Goal: Task Accomplishment & Management: Manage account settings

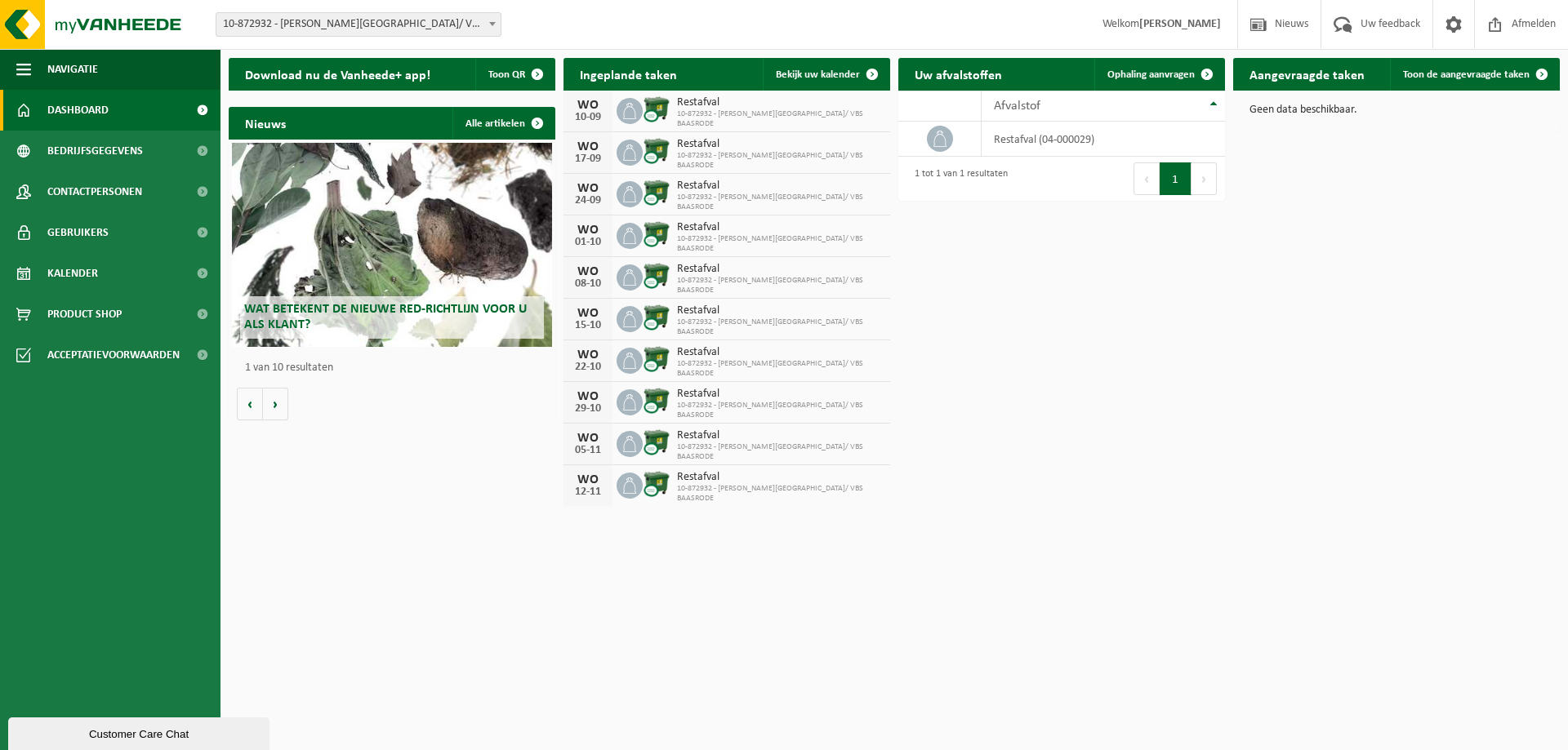
click at [627, 111] on icon at bounding box center [630, 111] width 17 height 17
click at [85, 265] on span "Kalender" at bounding box center [73, 274] width 51 height 41
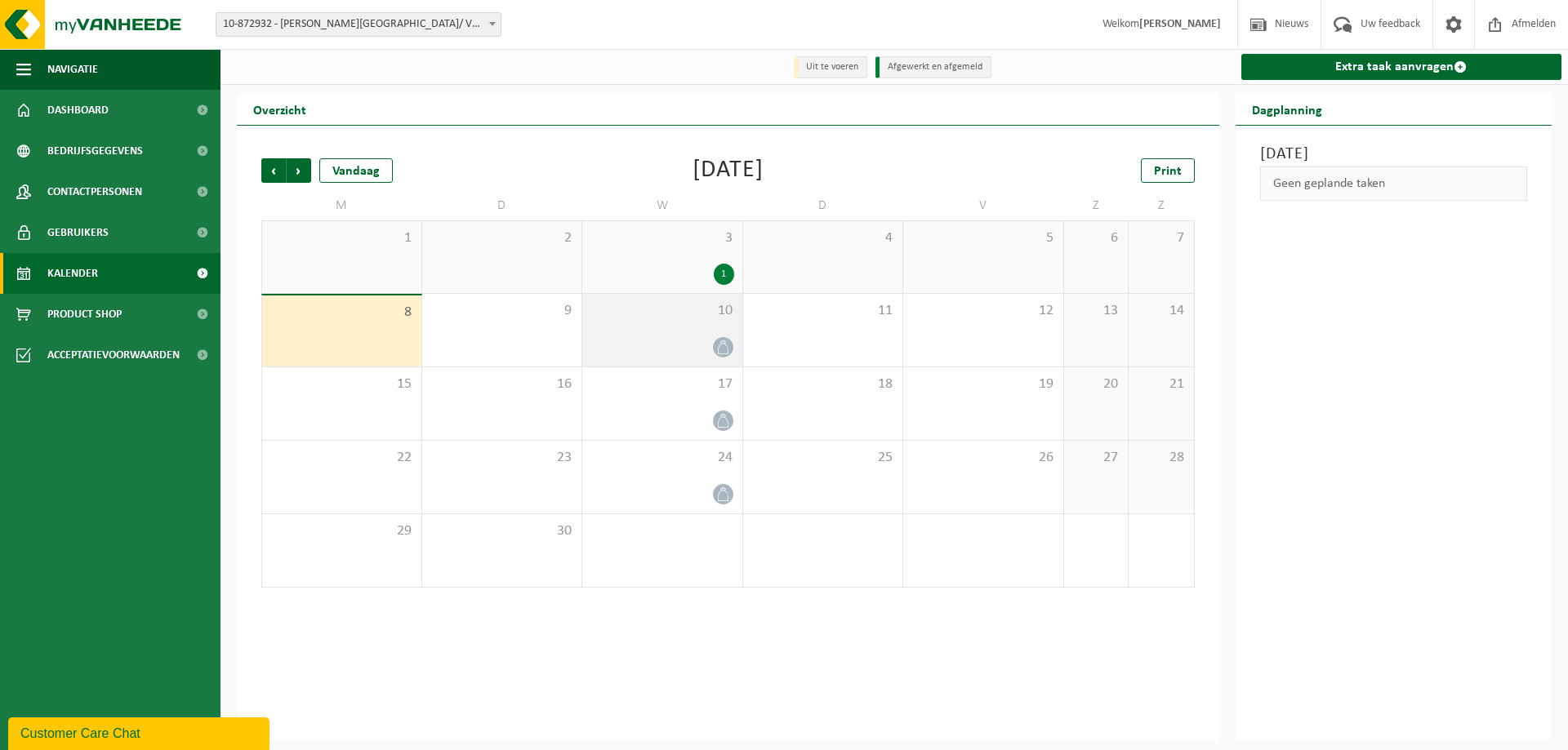
click at [726, 345] on icon at bounding box center [723, 347] width 14 height 14
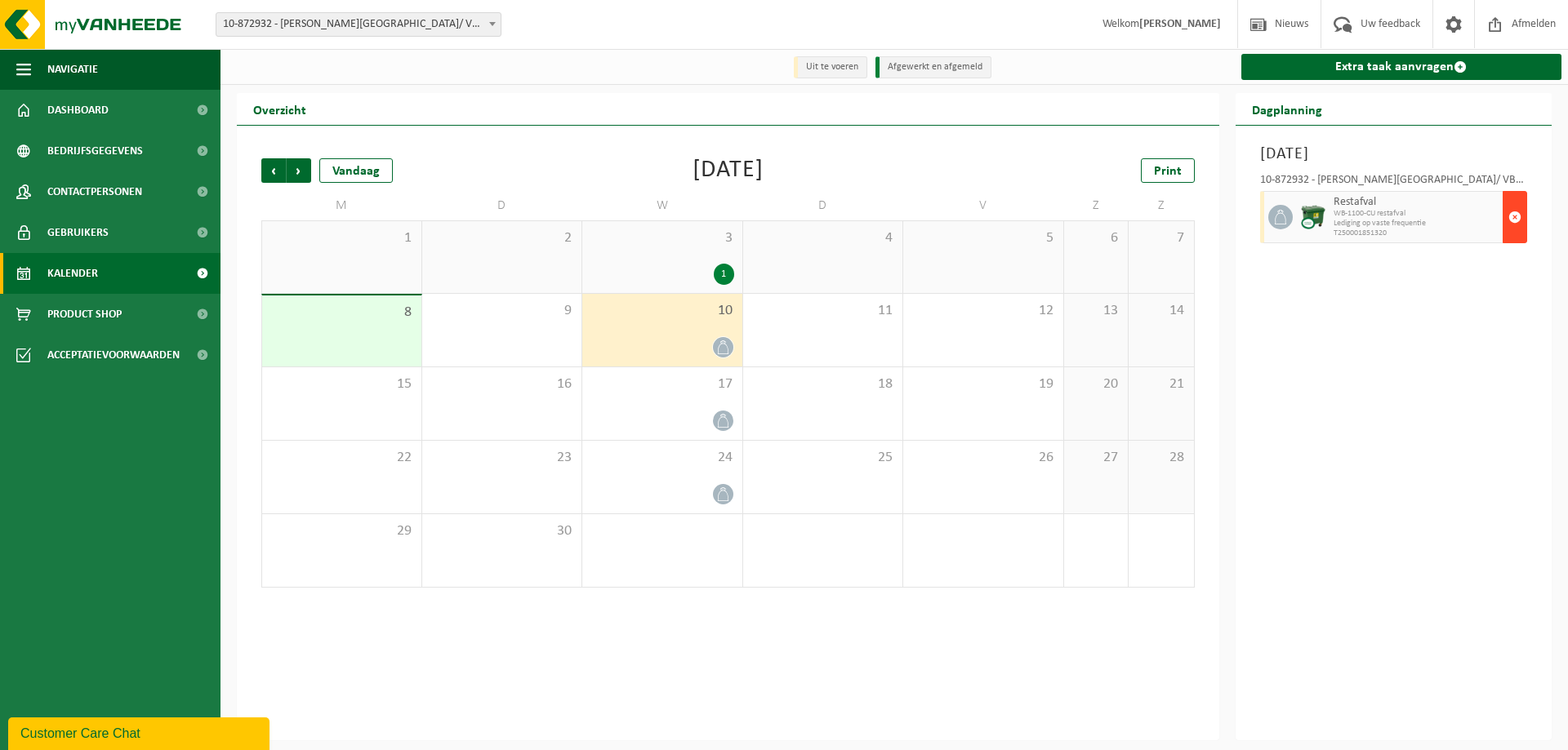
click at [1521, 222] on button "button" at bounding box center [1514, 218] width 24 height 52
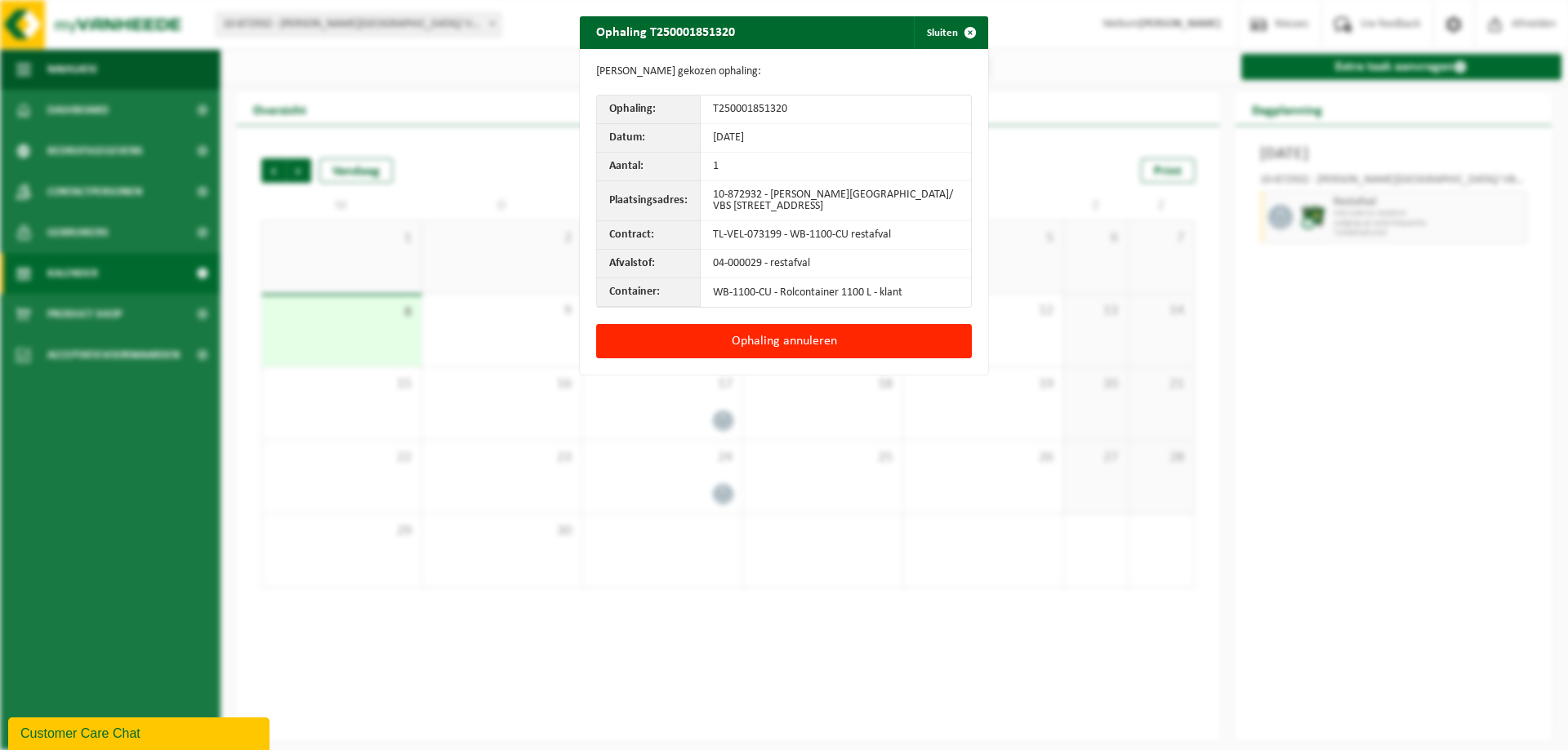
click at [887, 321] on div "Gegevens gekozen ophaling: Ophaling: T250001851320 Datum: 10-09-25 Aantal: 1 Pl…" at bounding box center [784, 186] width 408 height 275
click at [866, 345] on button "Ophaling annuleren" at bounding box center [783, 341] width 376 height 34
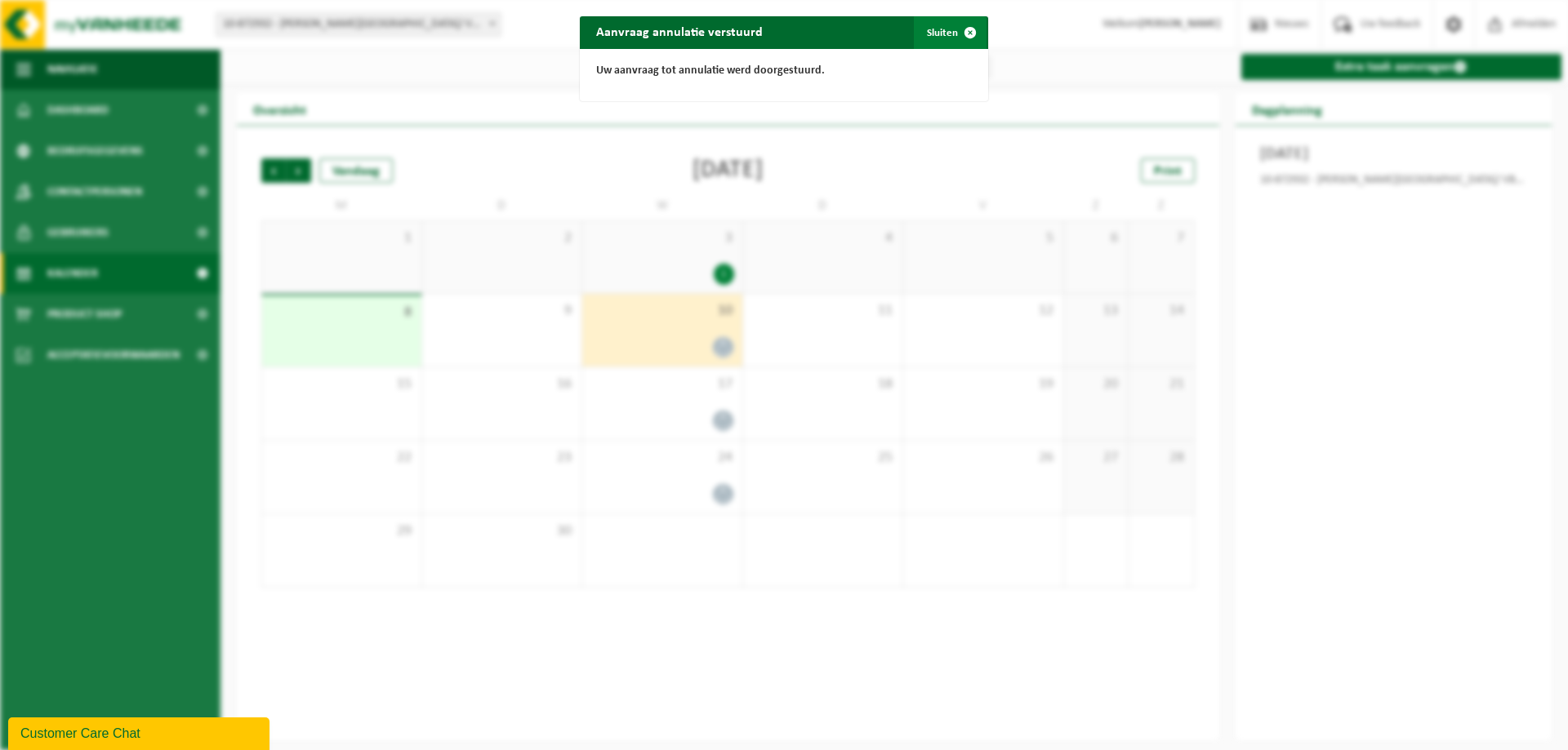
click at [956, 47] on span "button" at bounding box center [971, 33] width 33 height 33
